Goal: Task Accomplishment & Management: Manage account settings

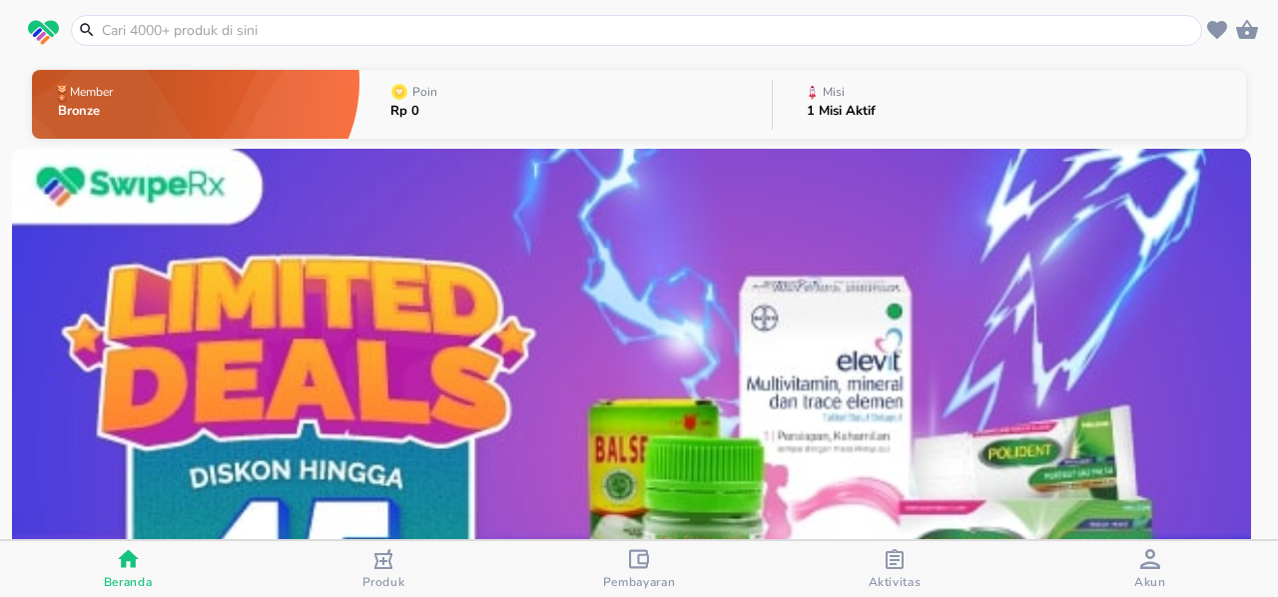
click at [401, 113] on p "Rp 0" at bounding box center [415, 111] width 51 height 13
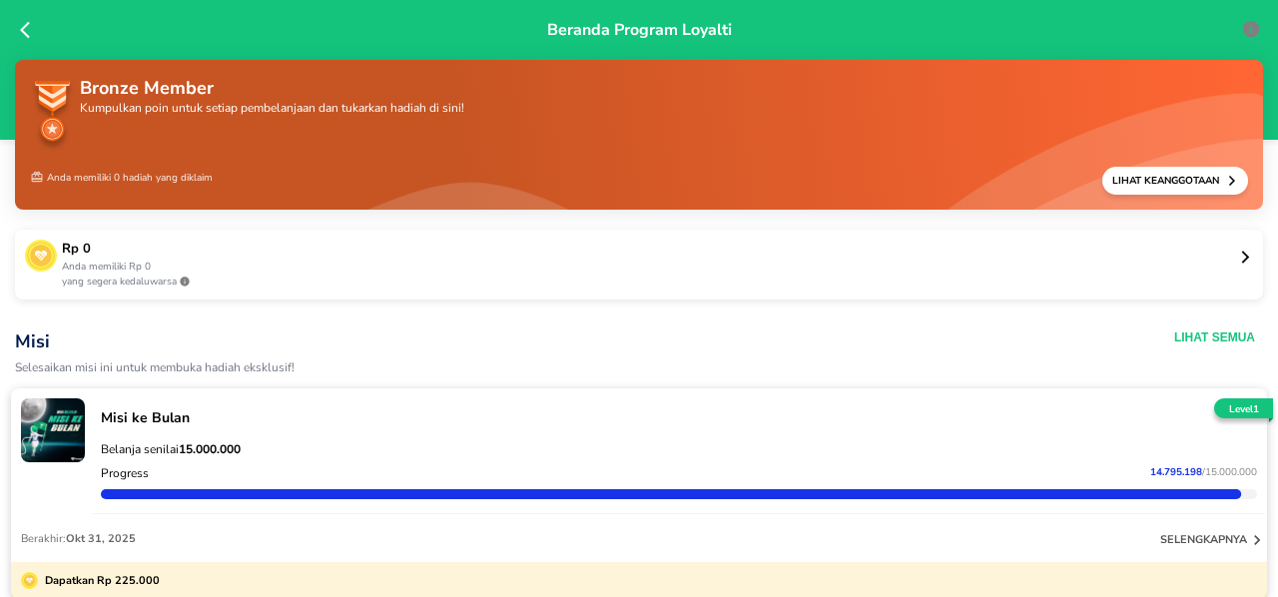
click at [27, 34] on icon at bounding box center [30, 30] width 20 height 20
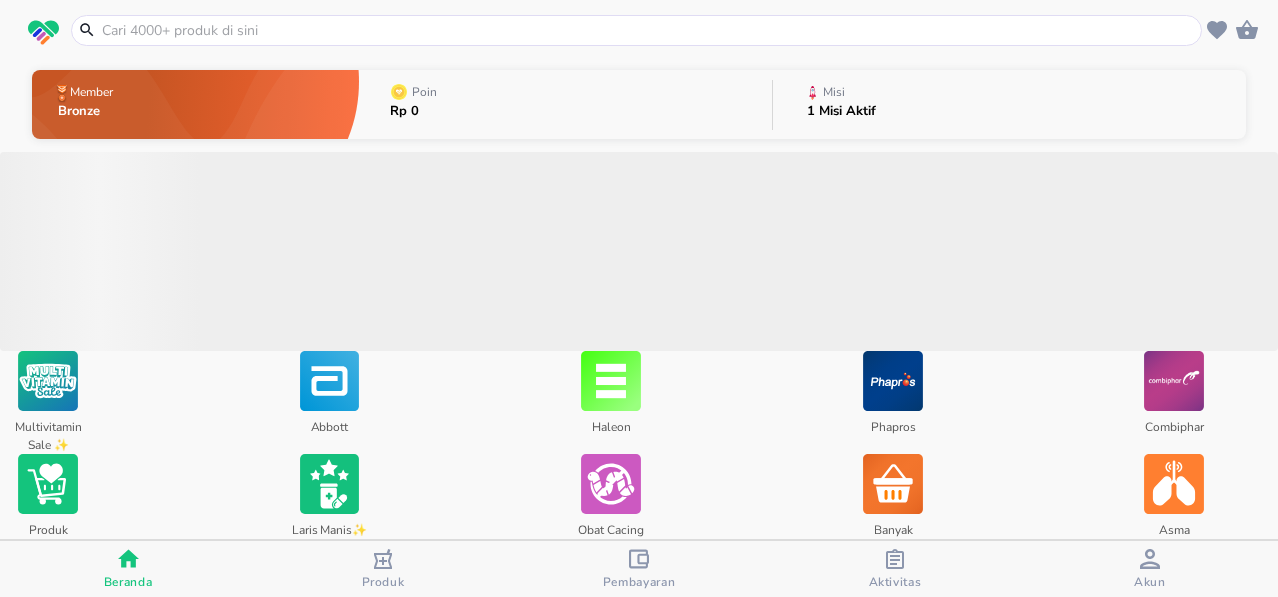
click at [632, 233] on span "‌" at bounding box center [639, 252] width 1278 height 200
click at [898, 566] on icon "button" at bounding box center [895, 559] width 20 height 20
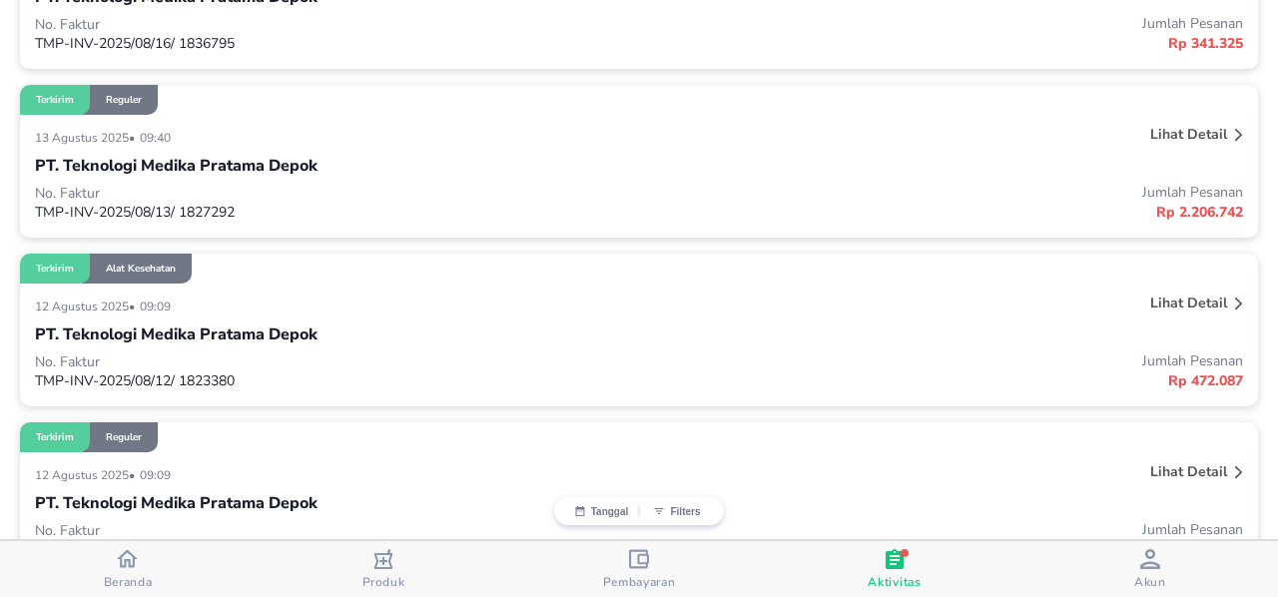
scroll to position [1362, 0]
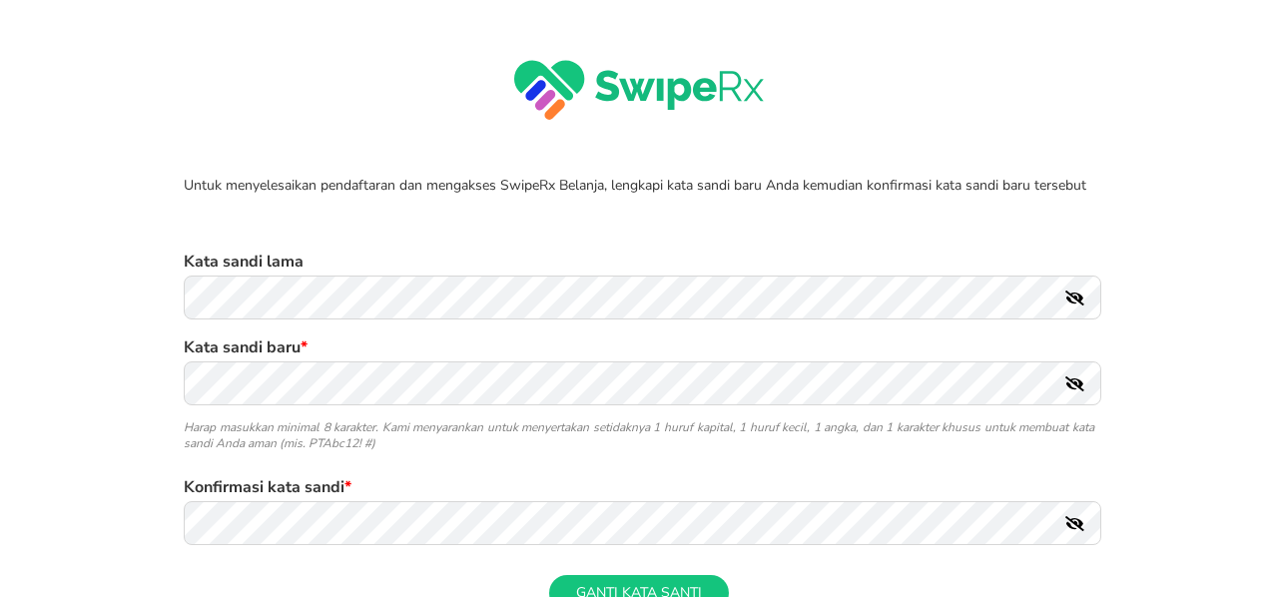
click at [1070, 295] on icon at bounding box center [1074, 298] width 19 height 15
